Goal: Use online tool/utility

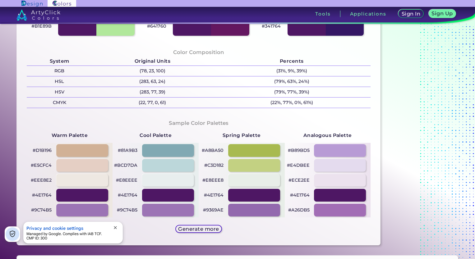
scroll to position [267, 0]
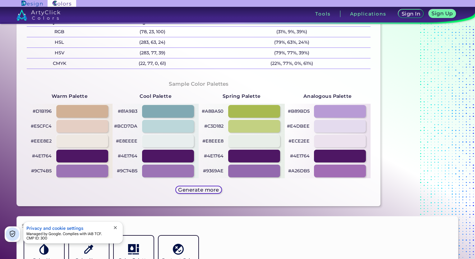
click at [132, 171] on p "#9C74B5" at bounding box center [127, 170] width 21 height 7
click at [132, 171] on p "#9C74B5 copied" at bounding box center [127, 170] width 21 height 7
copy p "9C74B5 copied"
drag, startPoint x: 132, startPoint y: 171, endPoint x: 118, endPoint y: 171, distance: 14.0
click at [118, 171] on p "#9C74B5 copied" at bounding box center [127, 170] width 21 height 7
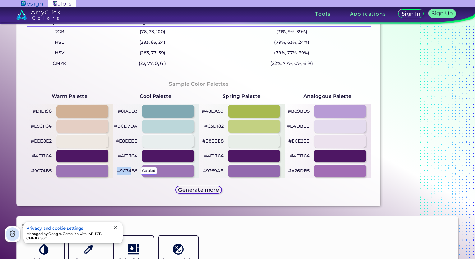
copy p "#9C74"
click at [118, 171] on p "#9C74B5 copied" at bounding box center [127, 170] width 21 height 7
click at [118, 171] on p "#9C74B5 copied copied" at bounding box center [127, 170] width 21 height 7
copy p "#"
click at [118, 171] on p "#9C74B5 copied copied" at bounding box center [127, 170] width 21 height 7
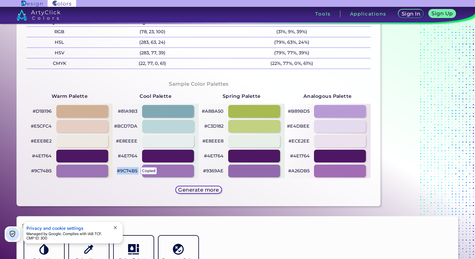
copy p "#9C74B5 copied"
